Goal: Find specific page/section: Find specific page/section

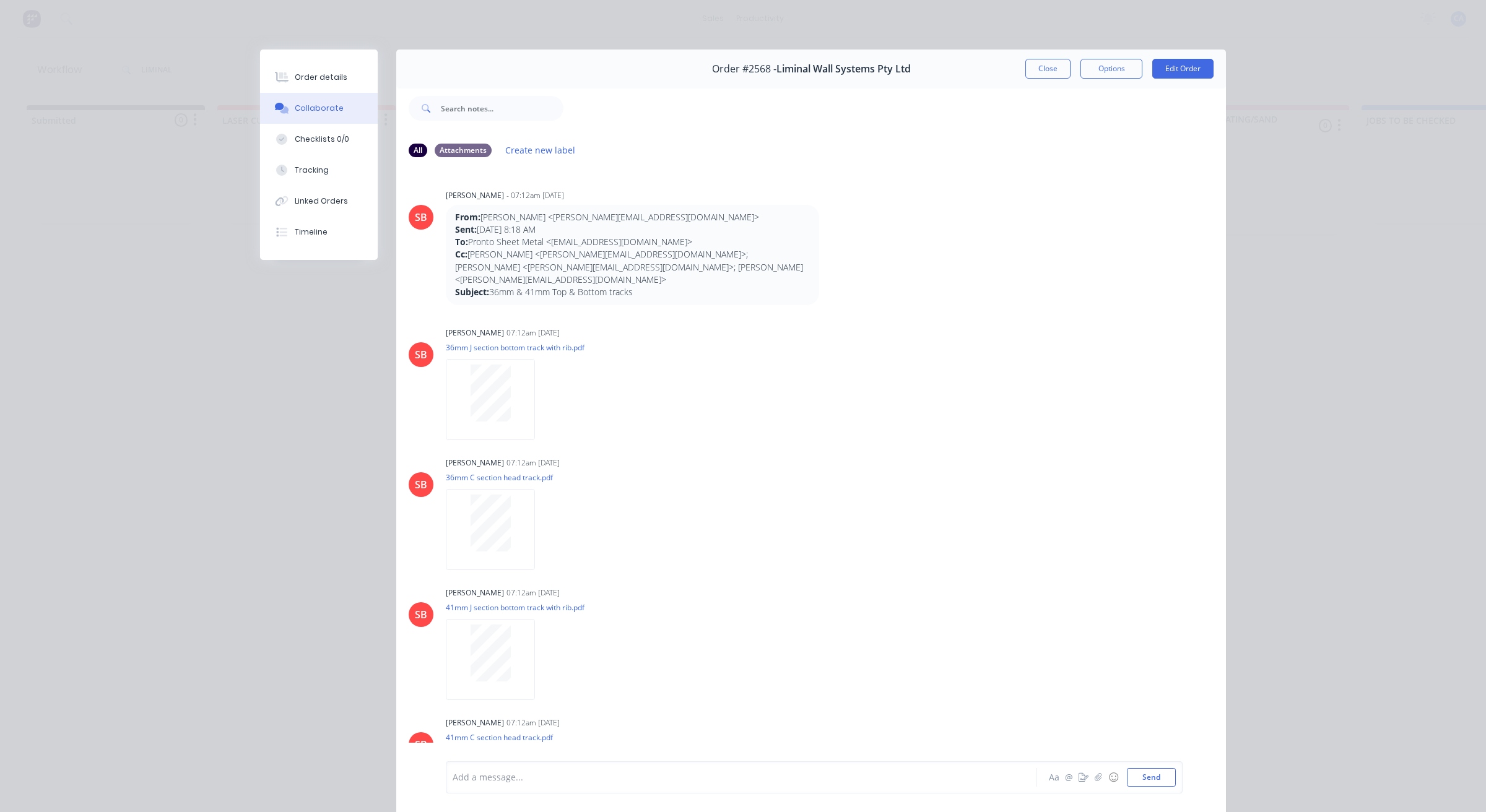
scroll to position [0, 1290]
click at [1060, 70] on button "Close" at bounding box center [1048, 68] width 45 height 20
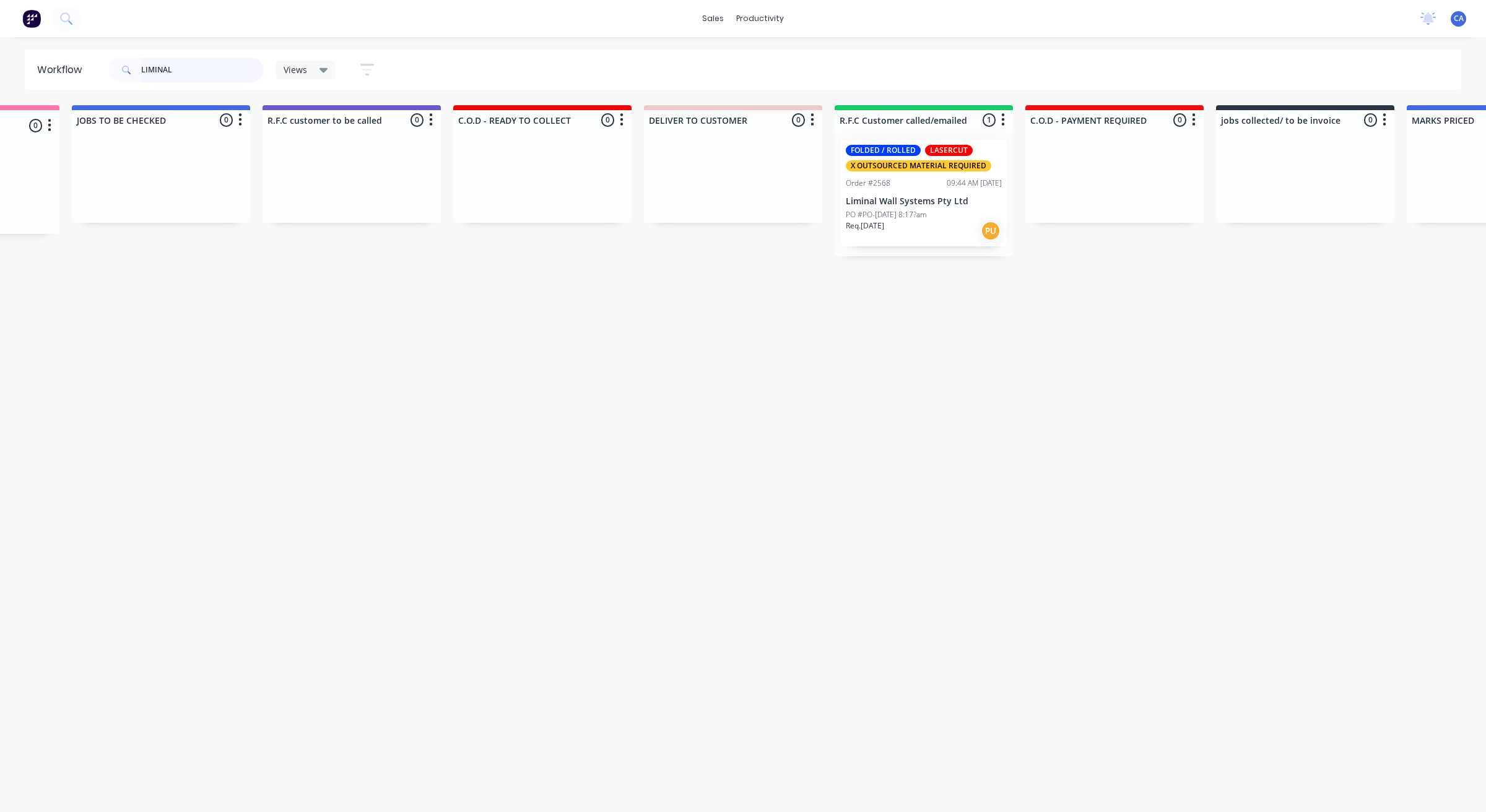
drag, startPoint x: 192, startPoint y: 75, endPoint x: 52, endPoint y: 28, distance: 147.7
click at [47, 66] on header "Workflow LIMINAL Views Save new view None (Default) edit Show/Hide statuses Sho…" at bounding box center [743, 70] width 1437 height 40
type input "PARK"
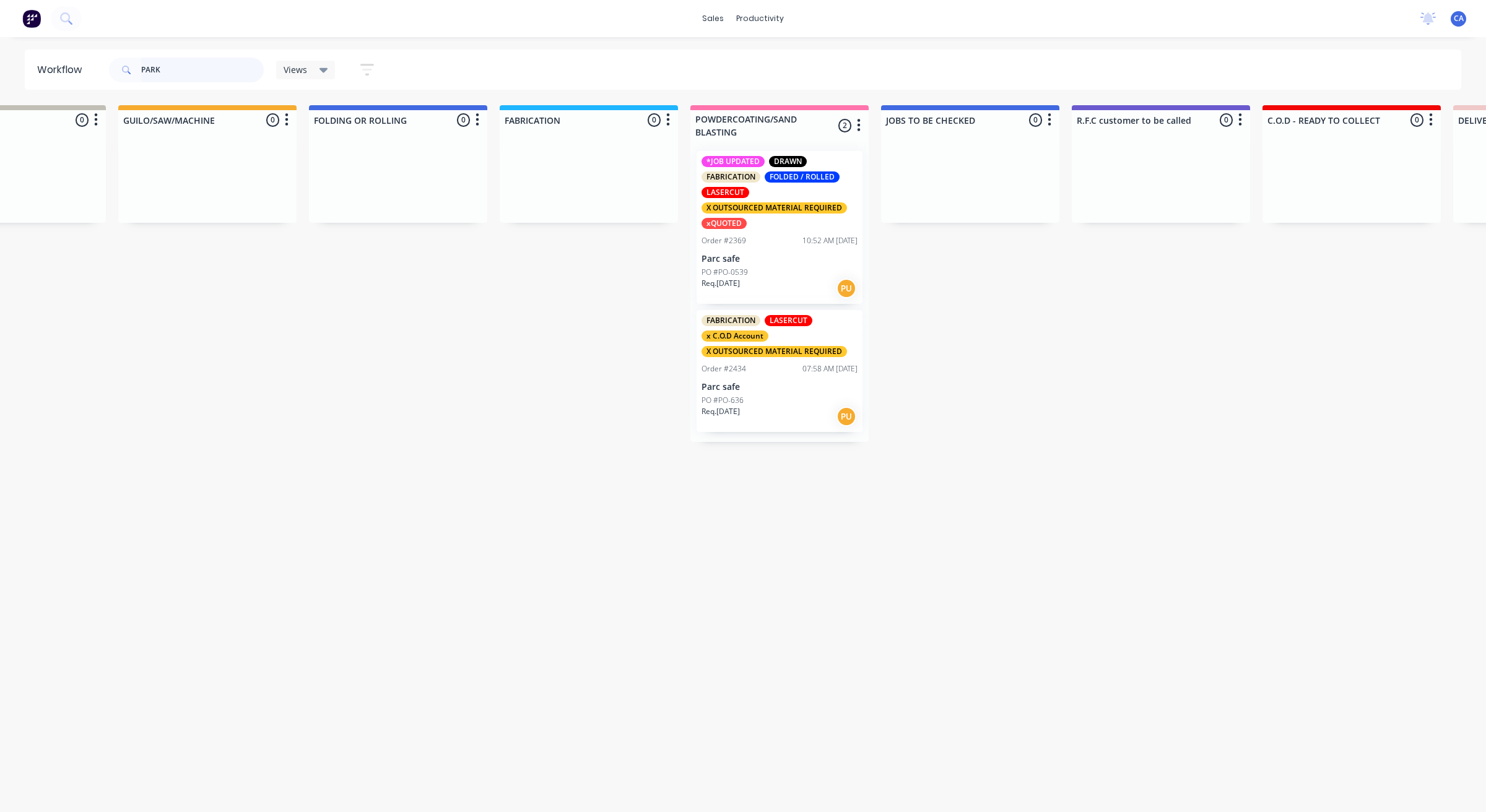
scroll to position [0, 483]
click at [779, 251] on div "*JOB UPDATED DRAWN FABRICATION FOLDED / ROLLED LASERCUT X OUTSOURCED MATERIAL R…" at bounding box center [777, 228] width 166 height 153
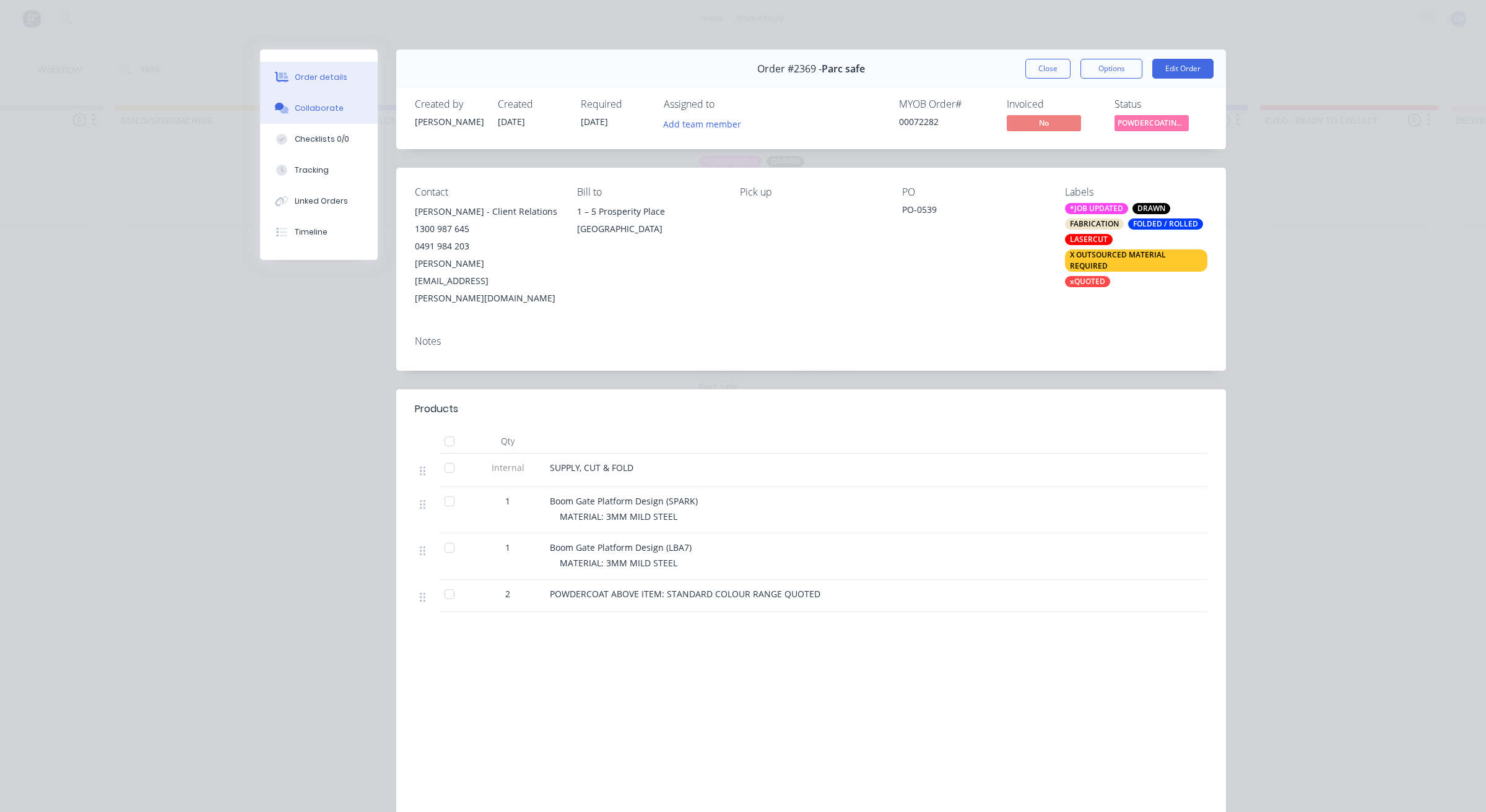
click at [292, 97] on button "Collaborate" at bounding box center [319, 108] width 118 height 31
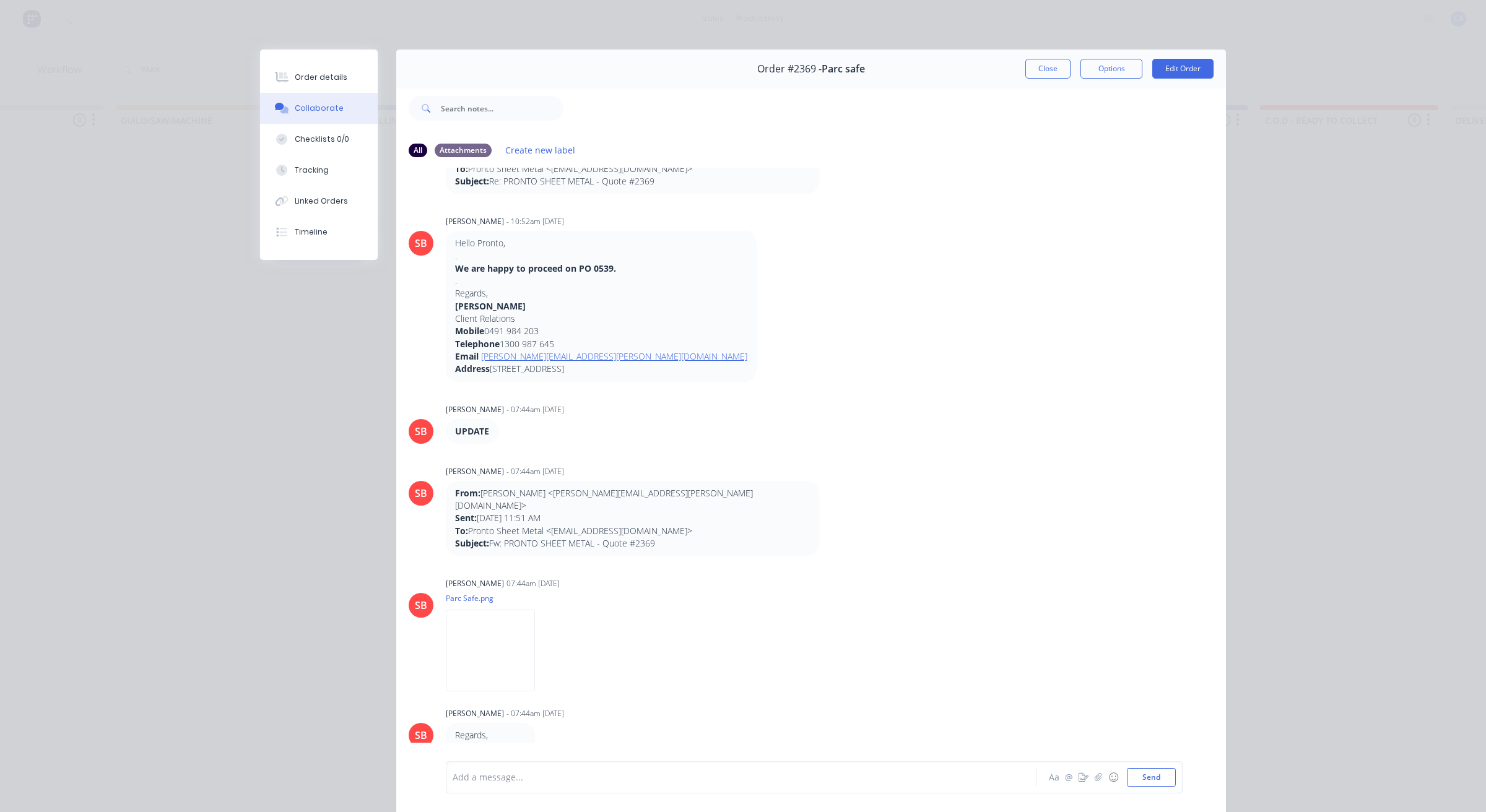
scroll to position [851, 0]
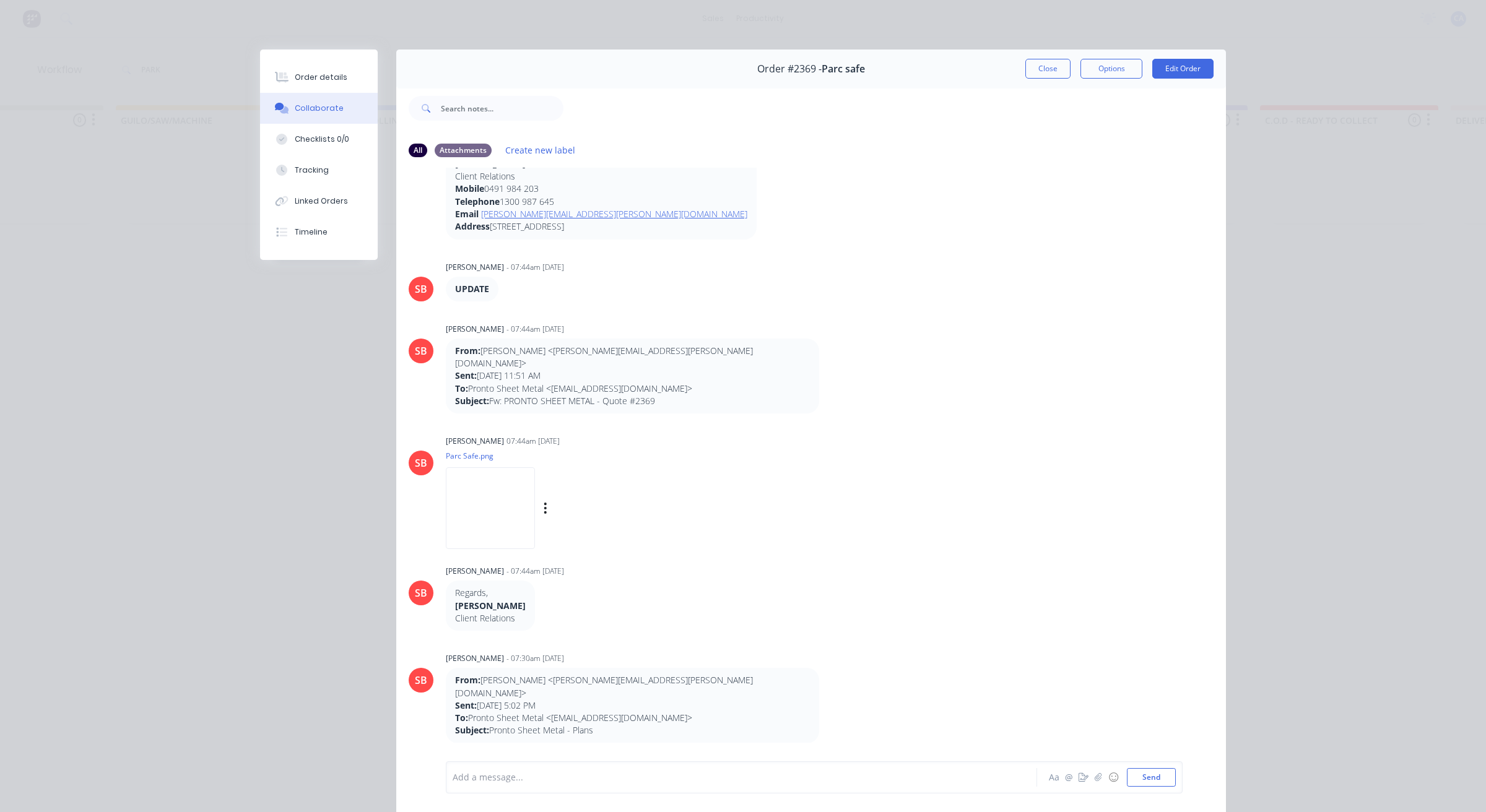
click at [520, 481] on img at bounding box center [490, 508] width 89 height 81
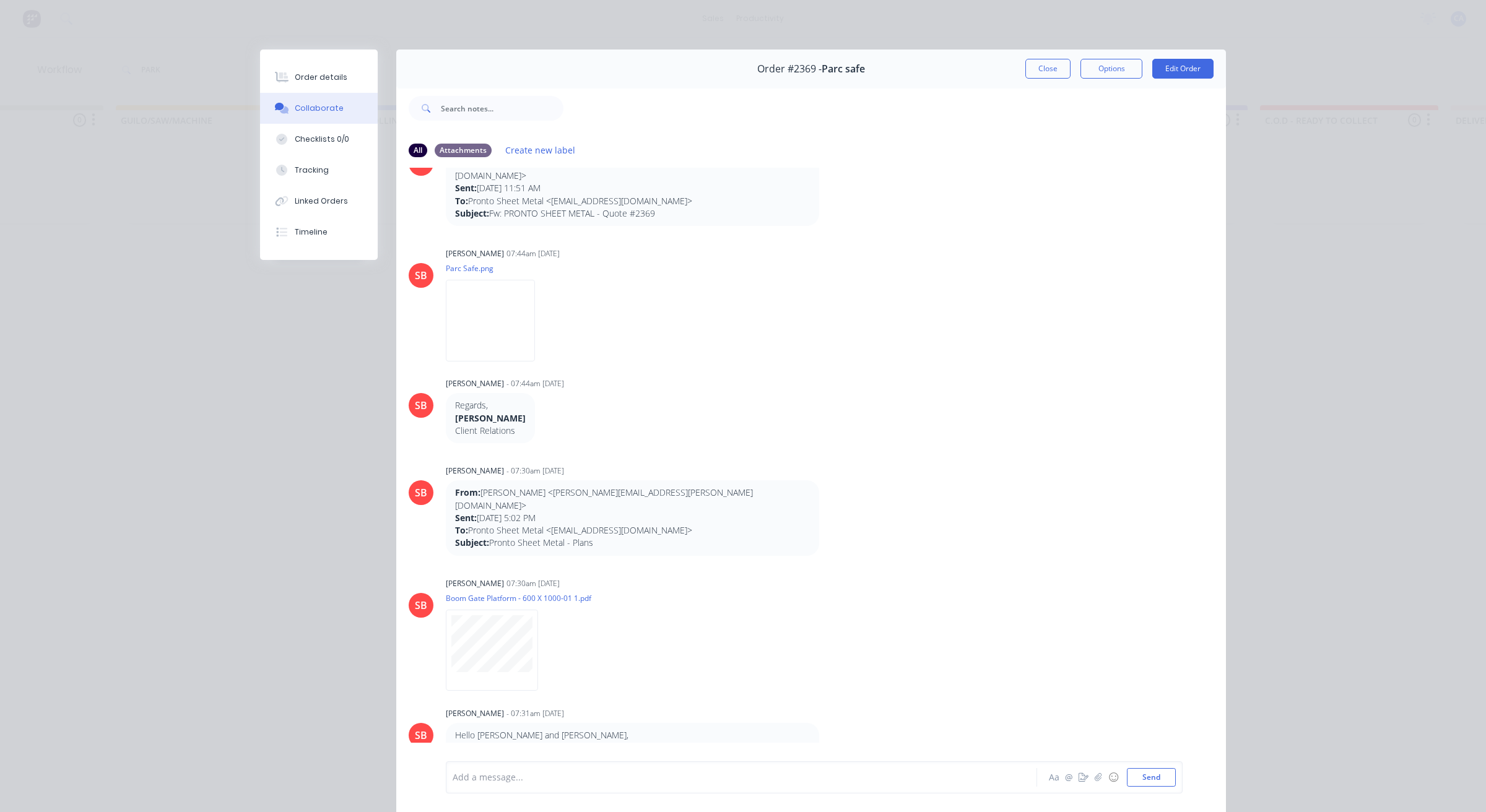
click at [1013, 68] on div "Order #2369 - Parc safe Close Options Edit Order" at bounding box center [811, 69] width 830 height 39
click at [1025, 67] on button "Close" at bounding box center [1048, 68] width 45 height 20
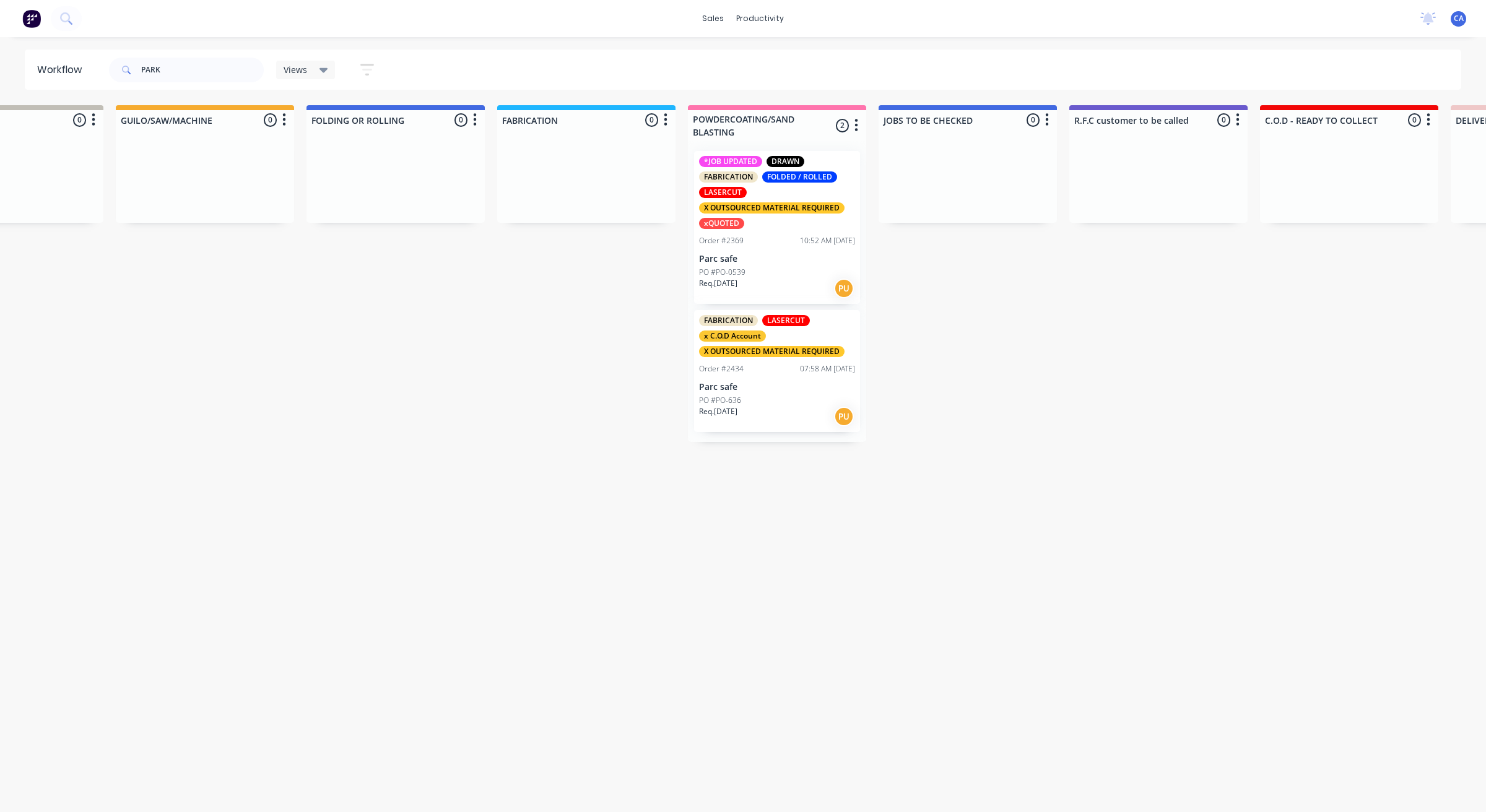
click at [1022, 67] on div "PARK Views Save new view None (Default) edit Show/Hide statuses Show line item …" at bounding box center [784, 70] width 1355 height 37
drag, startPoint x: 255, startPoint y: 74, endPoint x: 126, endPoint y: 90, distance: 130.0
click at [126, 90] on div "Workflow PARK Views Save new view None (Default) edit Show/Hide statuses Show l…" at bounding box center [260, 419] width 1486 height 738
drag, startPoint x: 159, startPoint y: 70, endPoint x: 125, endPoint y: 68, distance: 34.1
click at [125, 68] on div "PARK" at bounding box center [186, 70] width 155 height 25
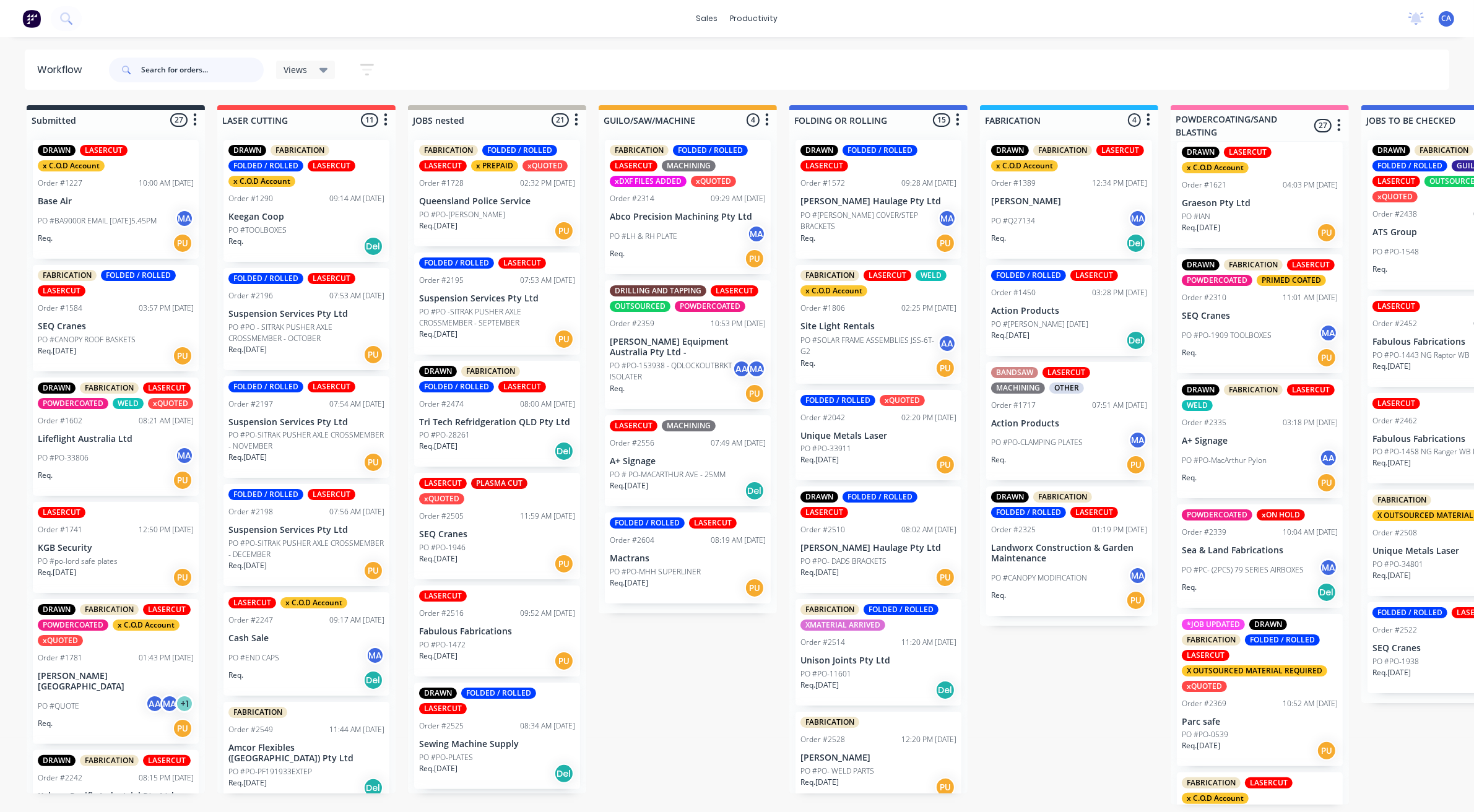
scroll to position [350, 0]
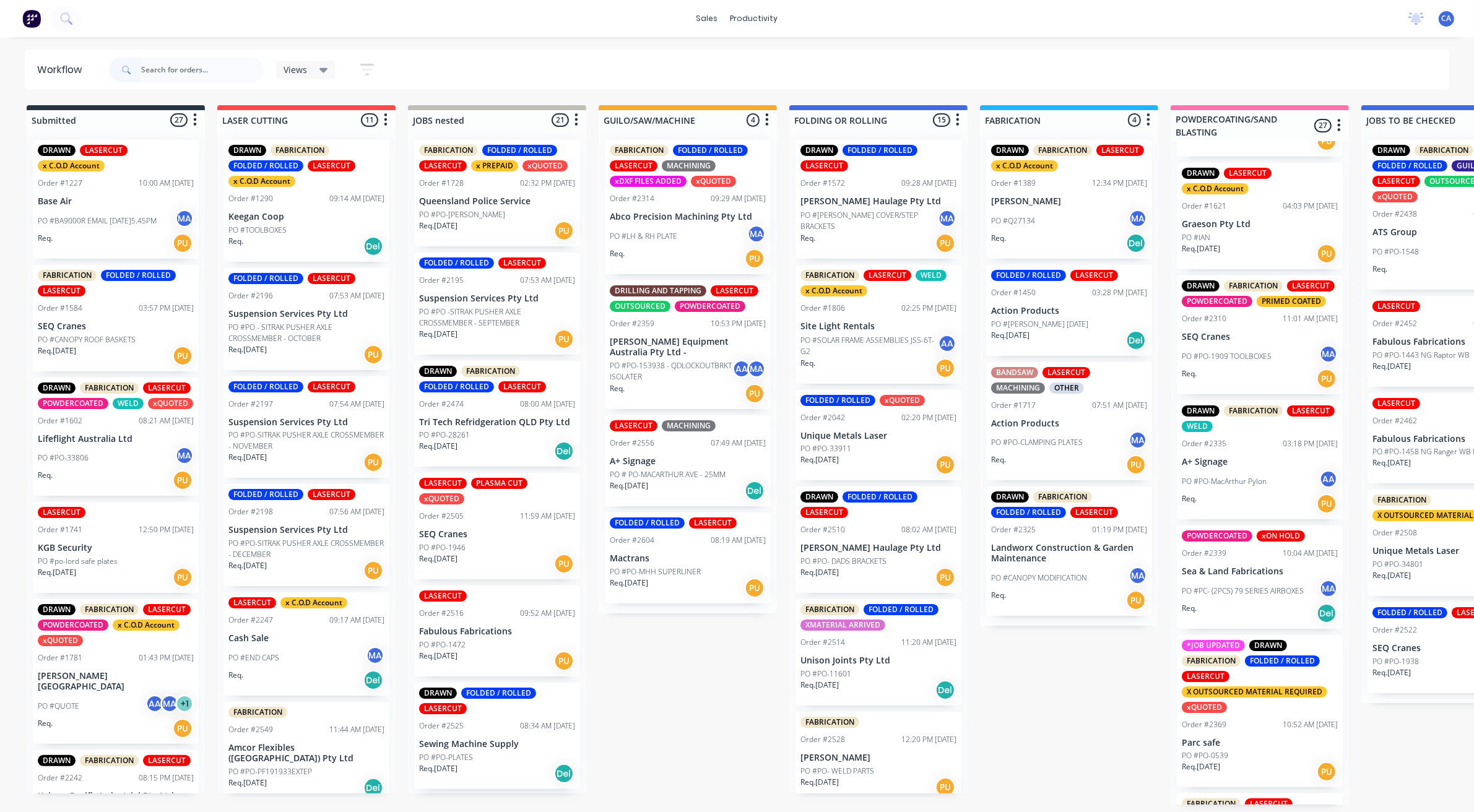
click at [1264, 493] on div "Req. PU" at bounding box center [1260, 504] width 156 height 21
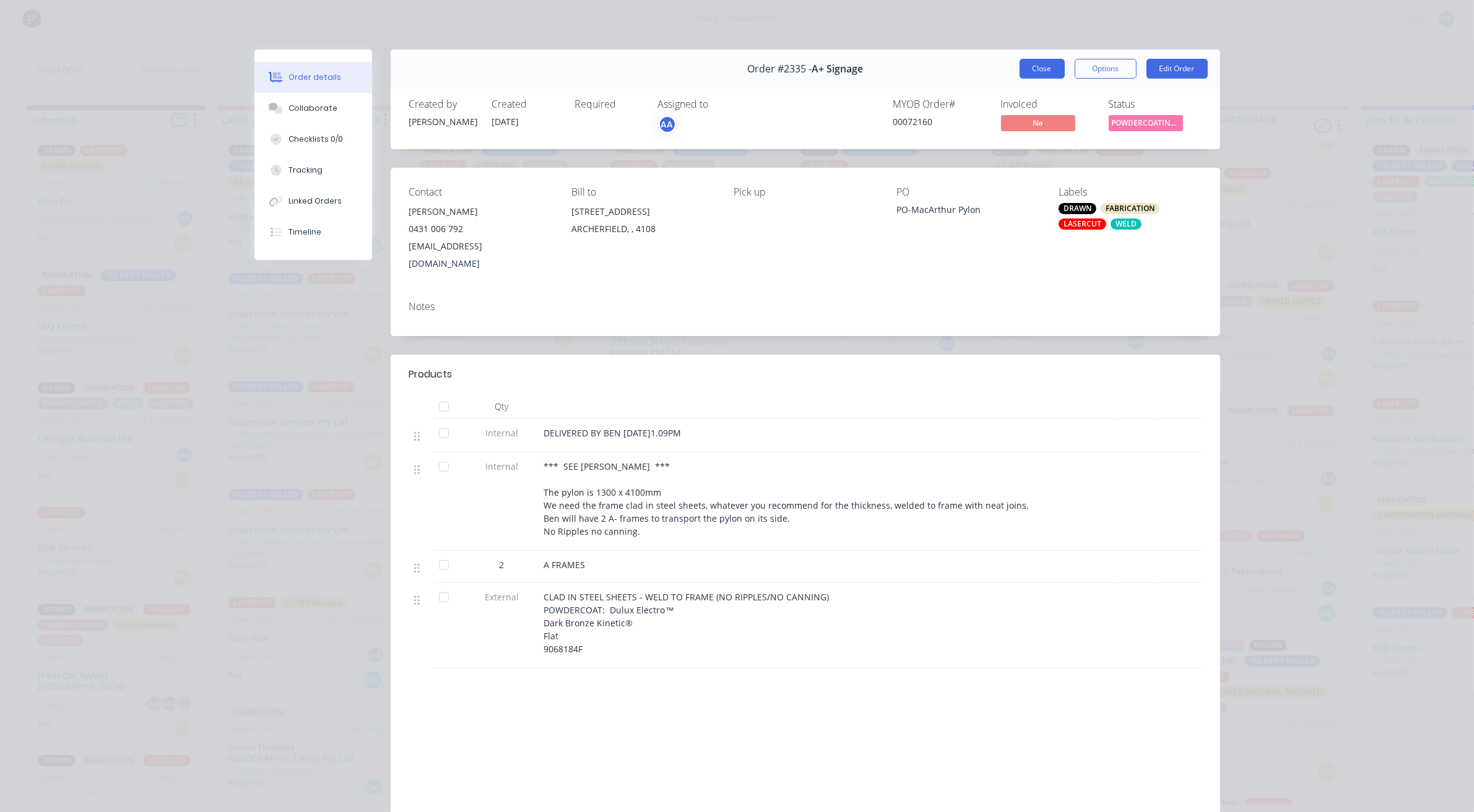
click at [1023, 65] on button "Close" at bounding box center [1042, 68] width 45 height 20
